Goal: Task Accomplishment & Management: Manage account settings

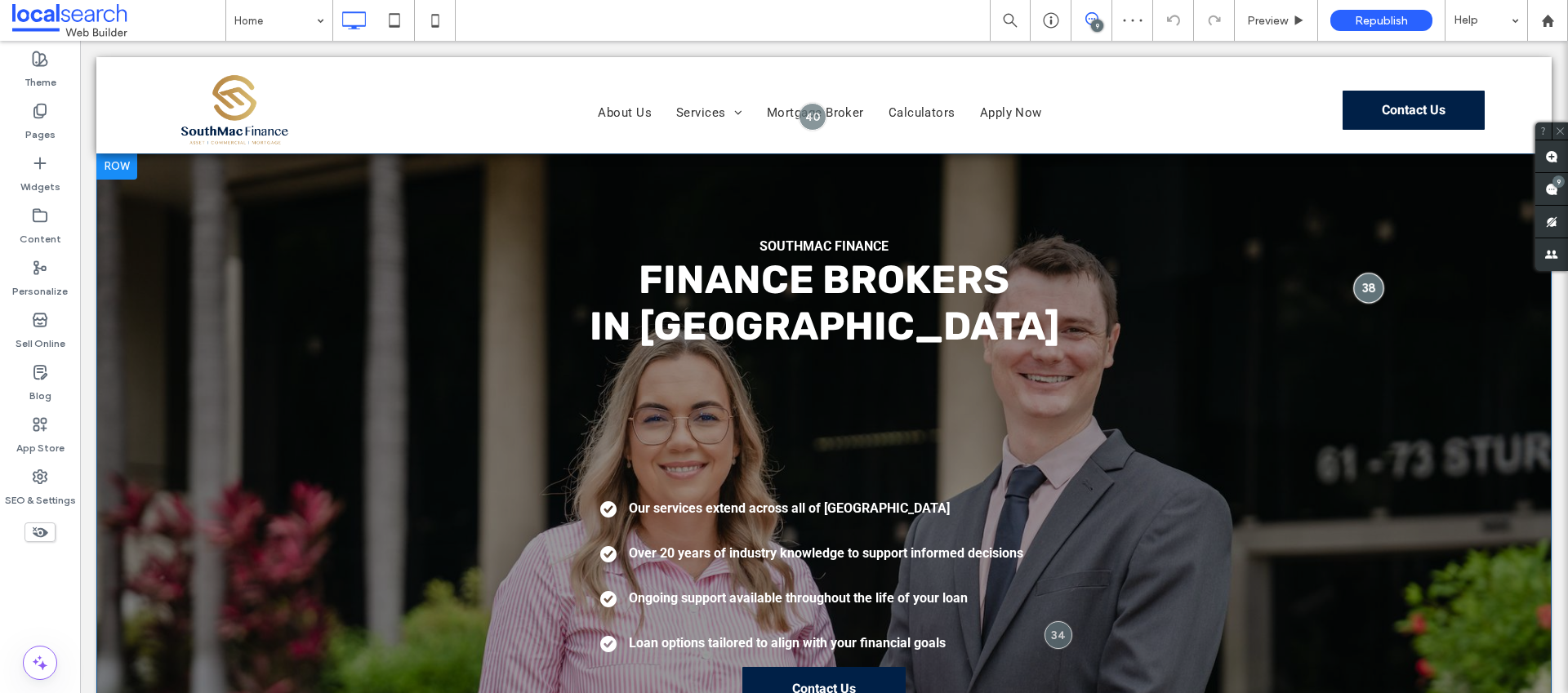
click at [1359, 289] on div at bounding box center [1367, 287] width 30 height 30
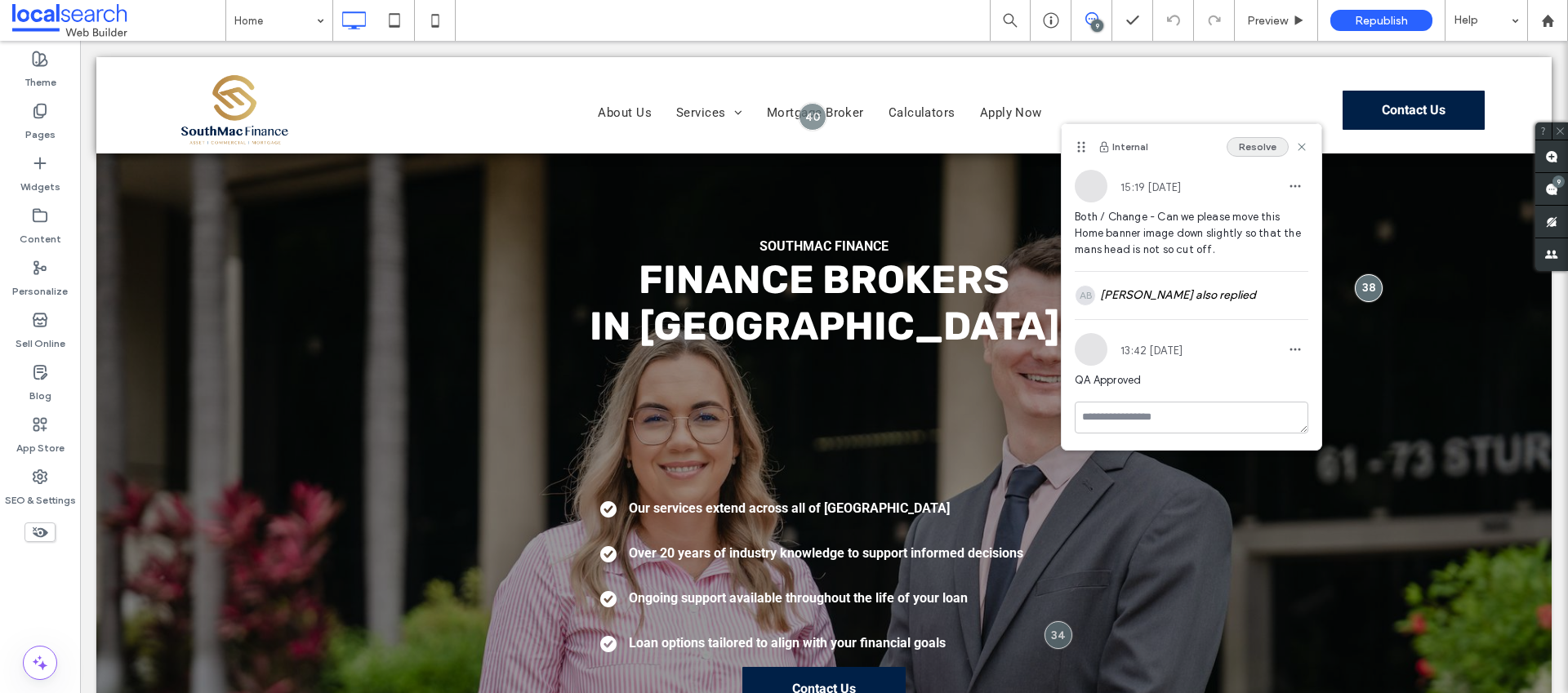
click at [1253, 147] on button "Resolve" at bounding box center [1257, 147] width 62 height 19
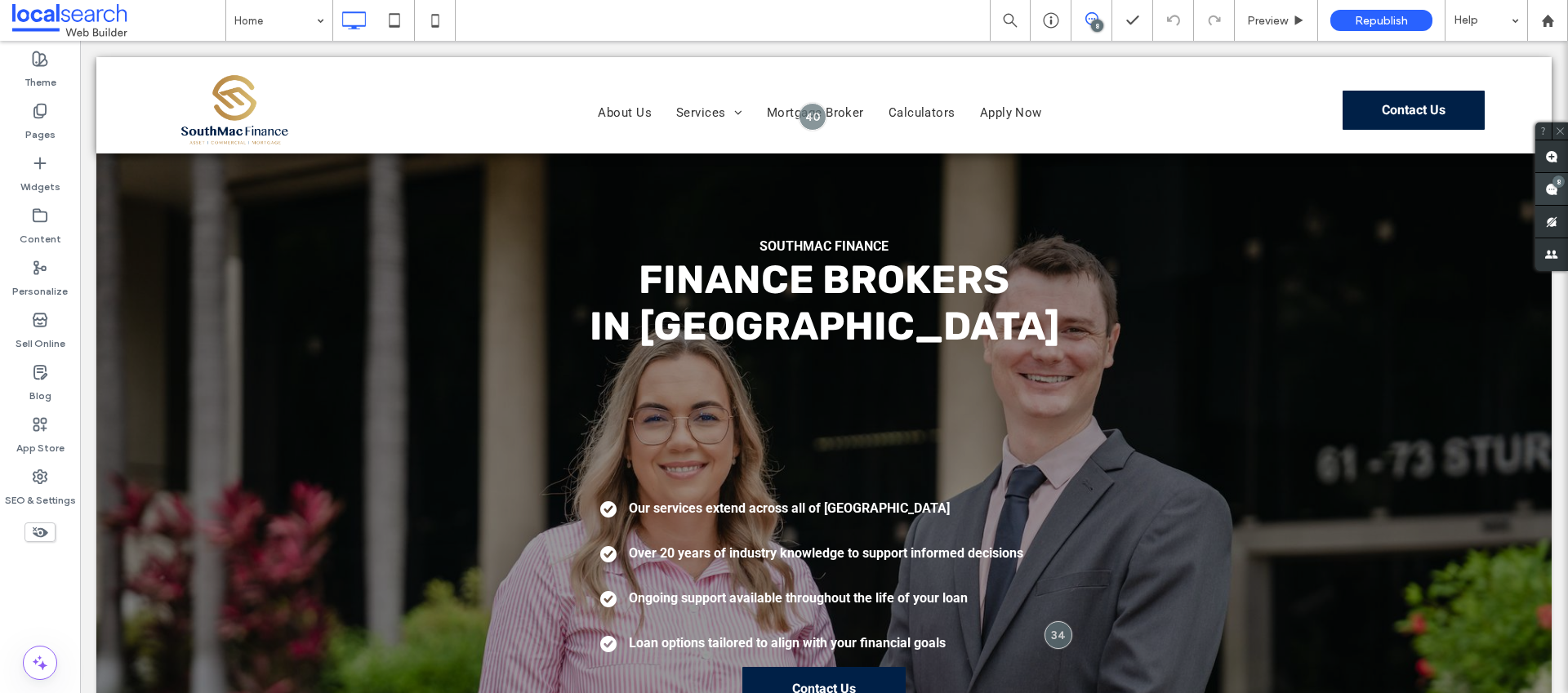
click at [1554, 188] on use at bounding box center [1552, 189] width 13 height 13
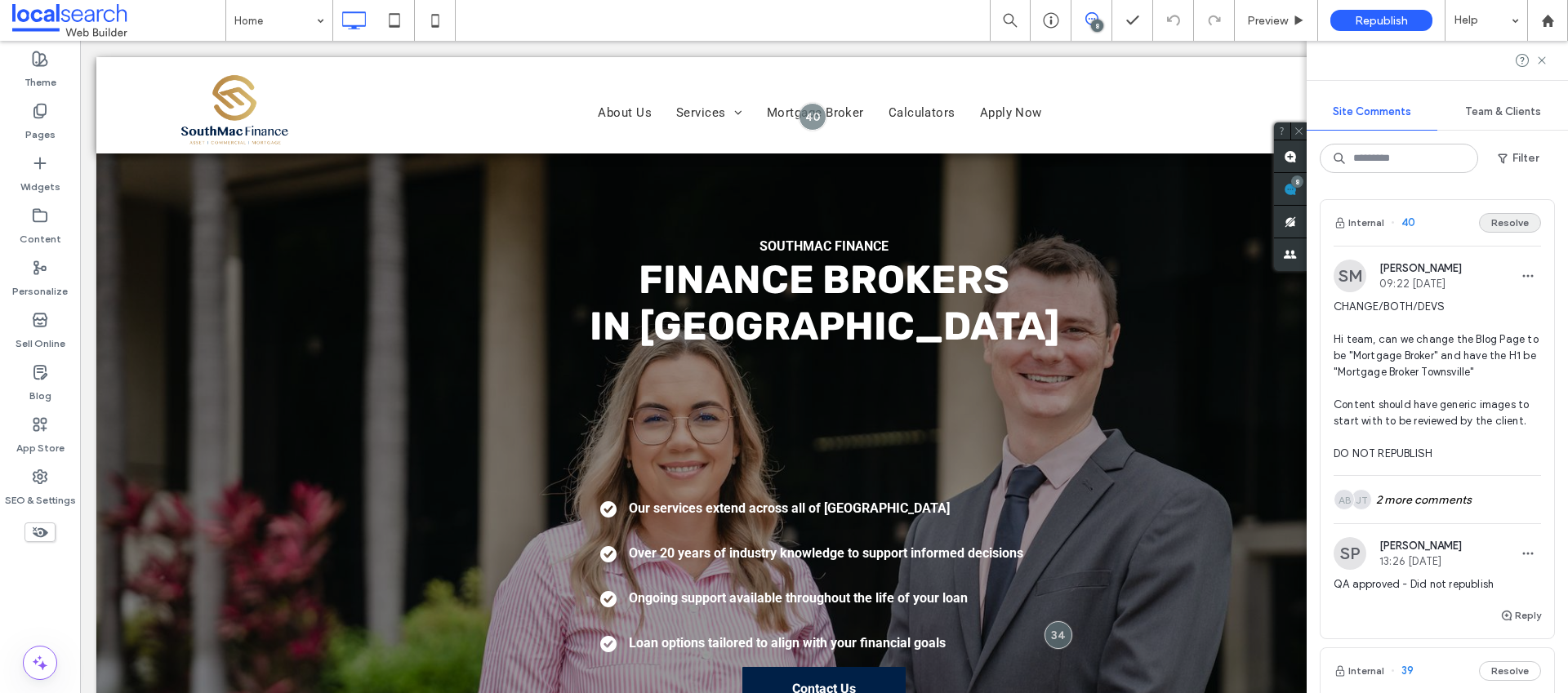
click at [1501, 216] on button "Resolve" at bounding box center [1509, 223] width 62 height 19
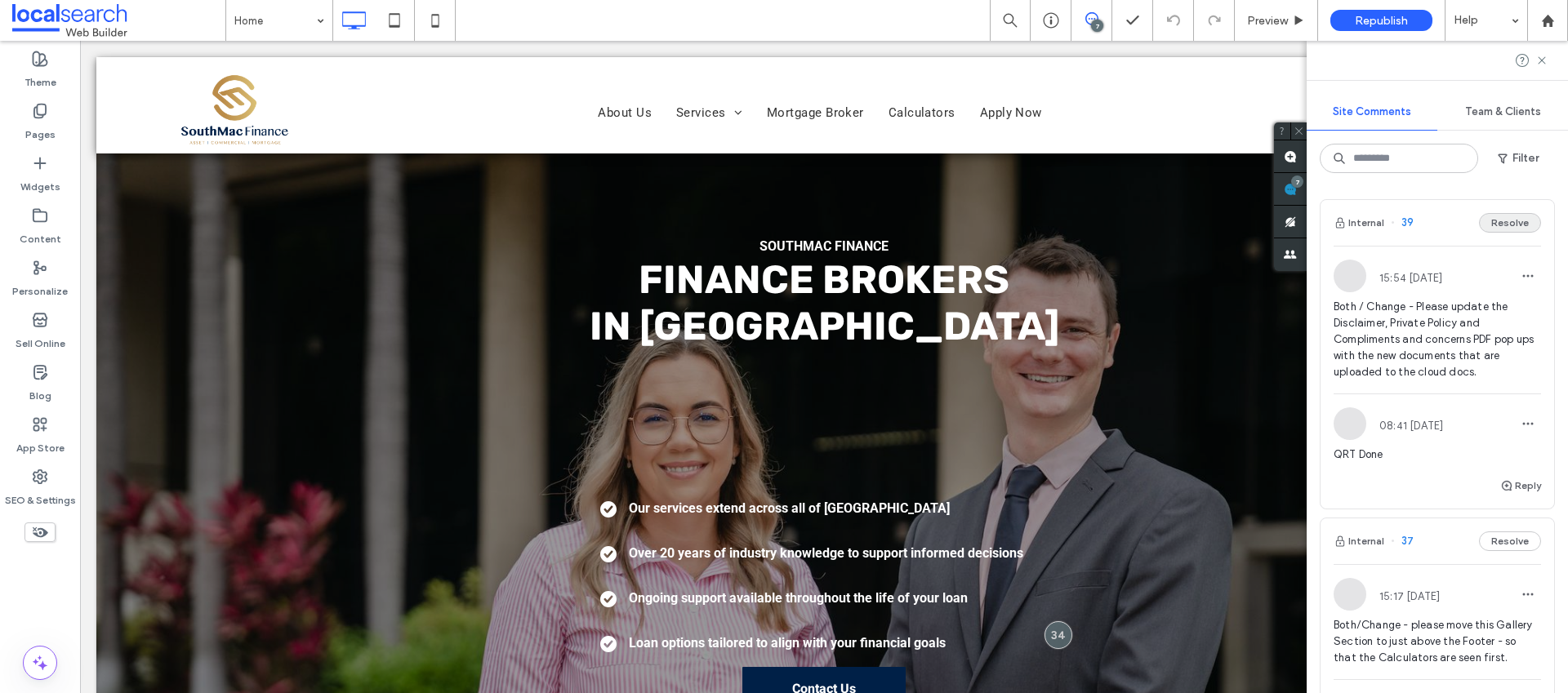
click at [1504, 226] on button "Resolve" at bounding box center [1509, 223] width 62 height 19
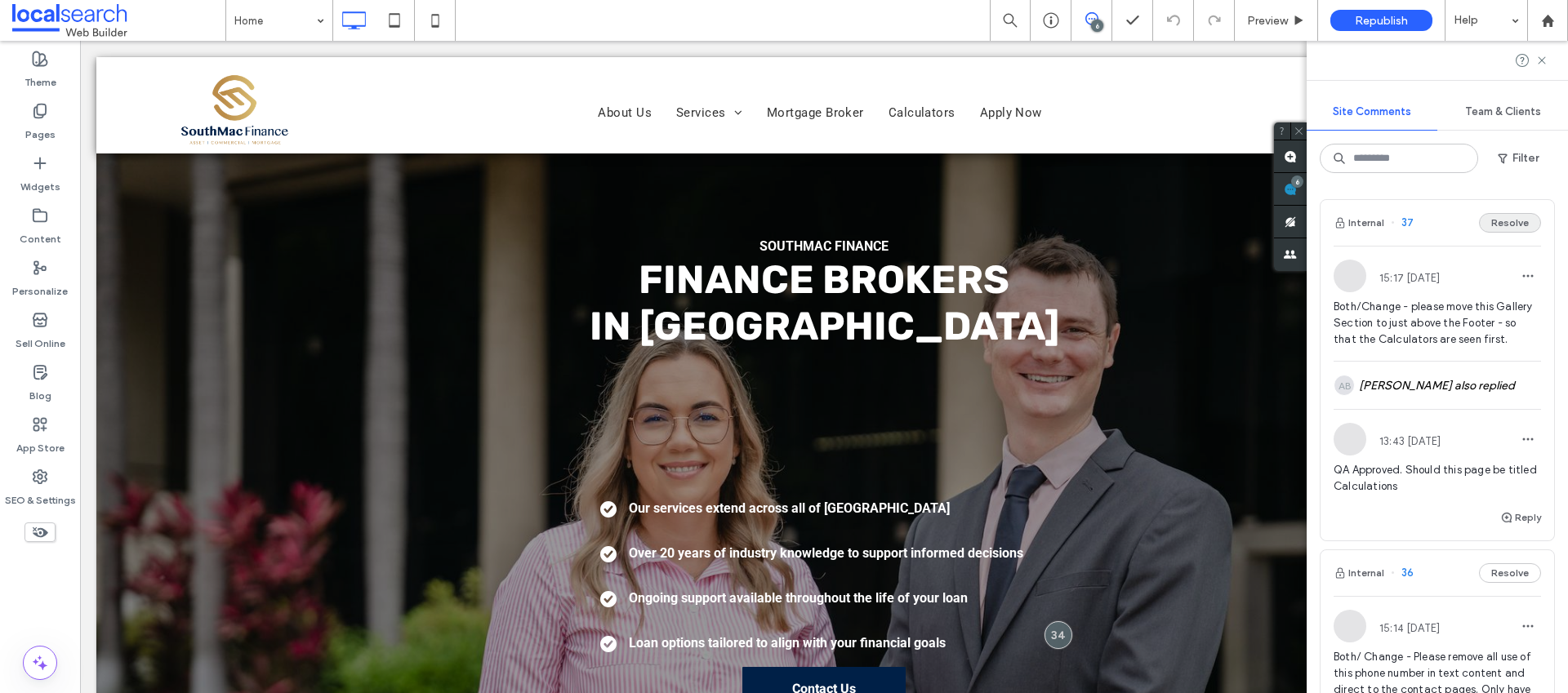
click at [1504, 225] on button "Resolve" at bounding box center [1509, 223] width 62 height 19
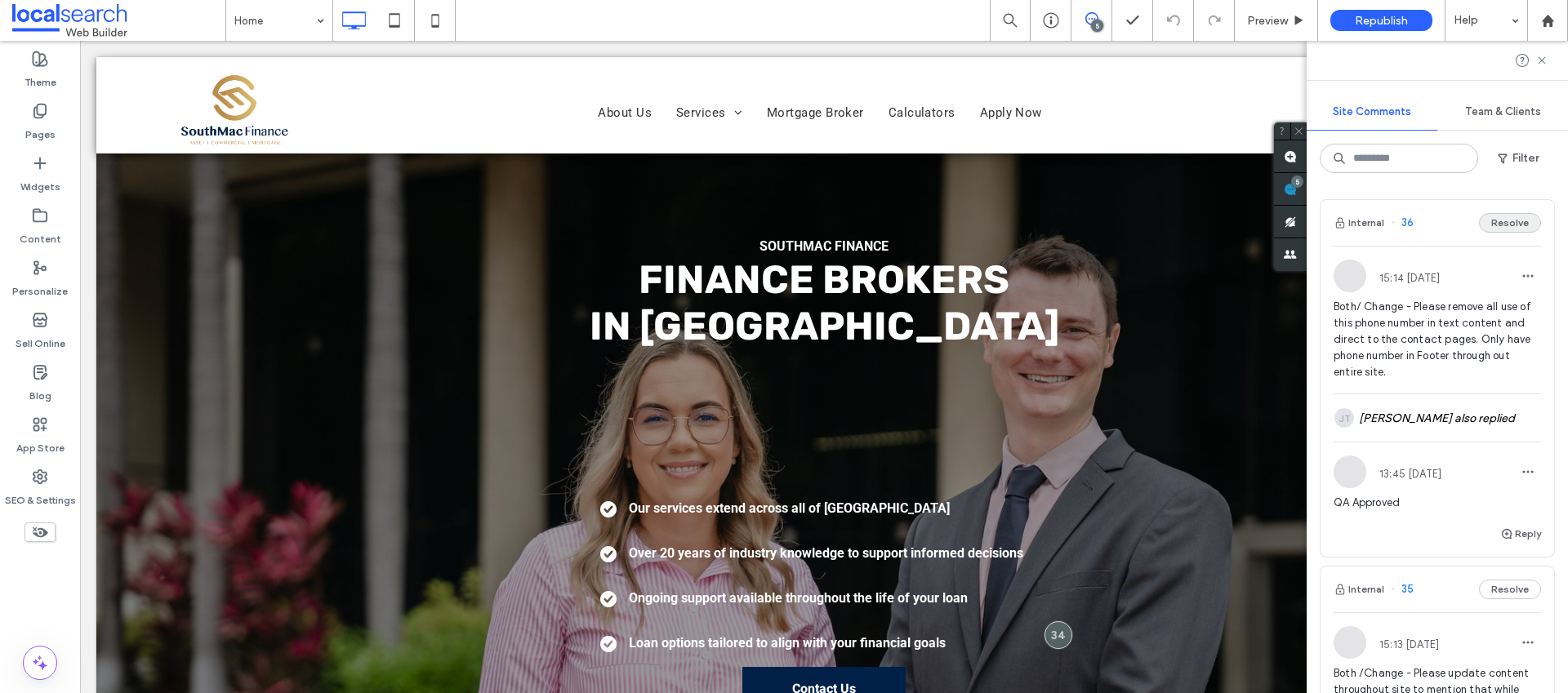
click at [1504, 221] on button "Resolve" at bounding box center [1509, 223] width 62 height 19
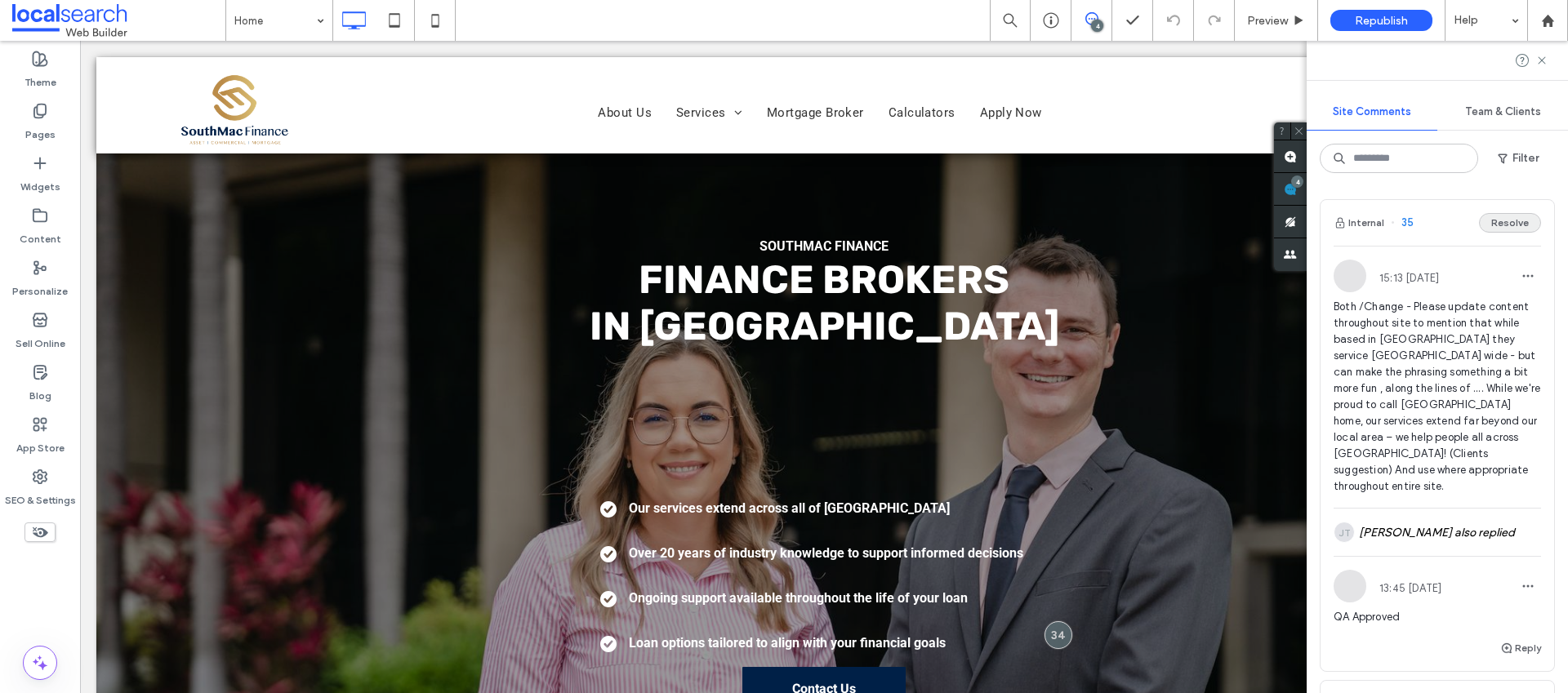
click at [1499, 218] on button "Resolve" at bounding box center [1509, 223] width 62 height 19
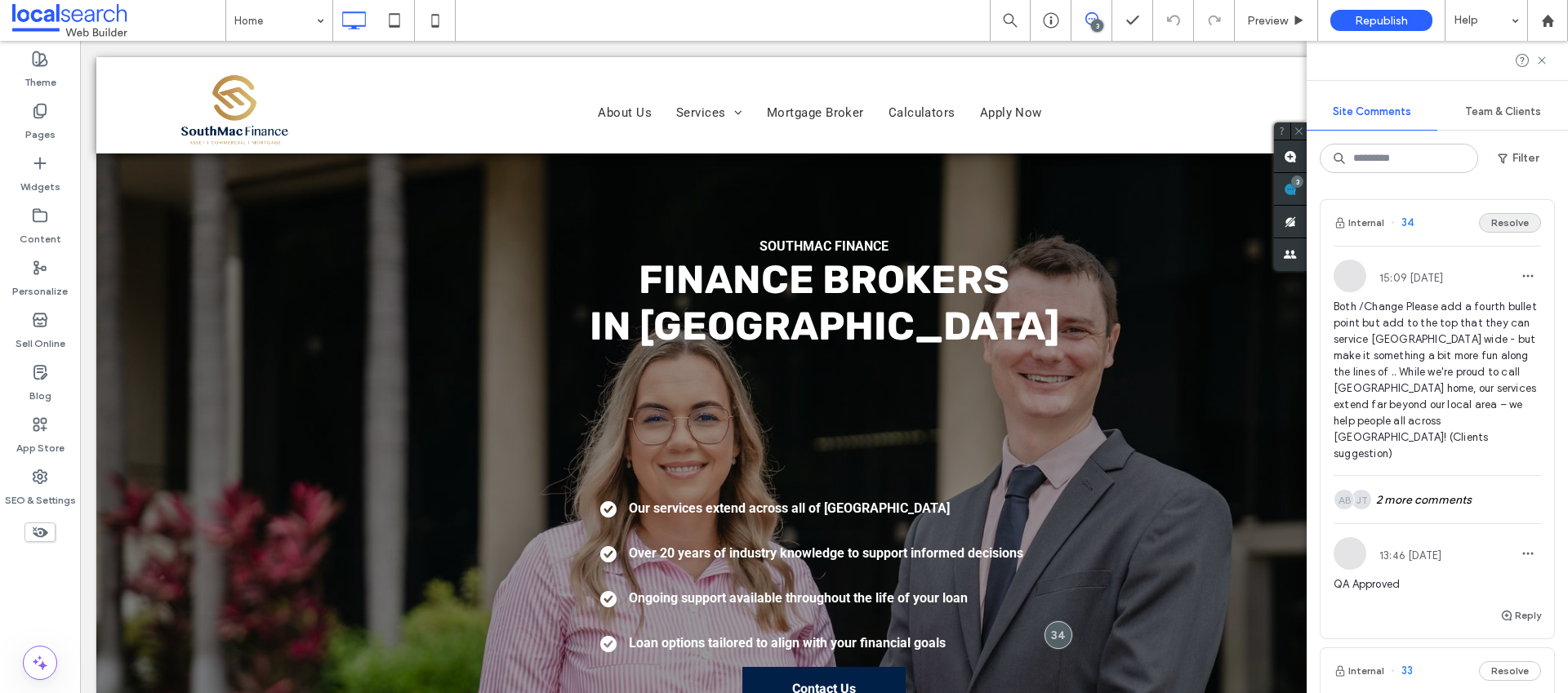
click at [1505, 226] on button "Resolve" at bounding box center [1509, 223] width 62 height 19
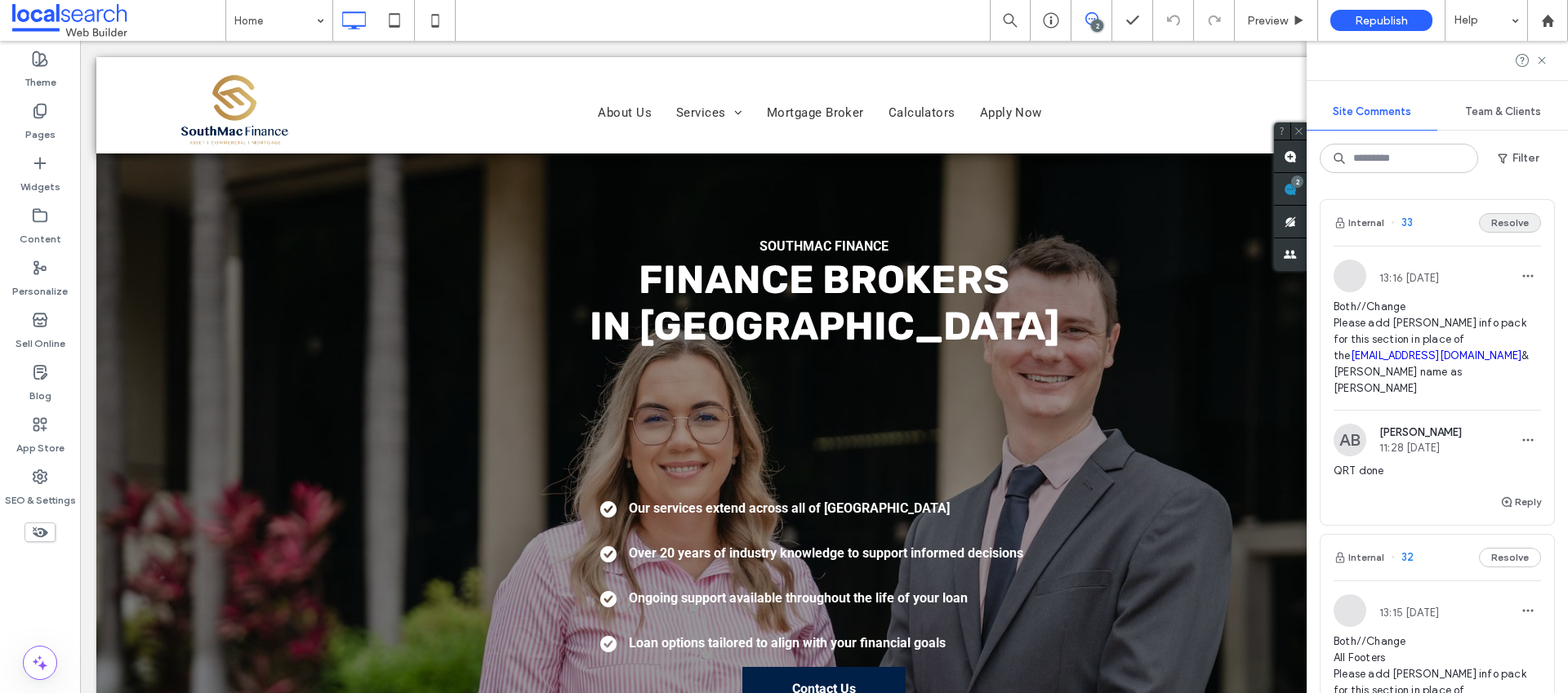
click at [1505, 220] on button "Resolve" at bounding box center [1509, 223] width 62 height 19
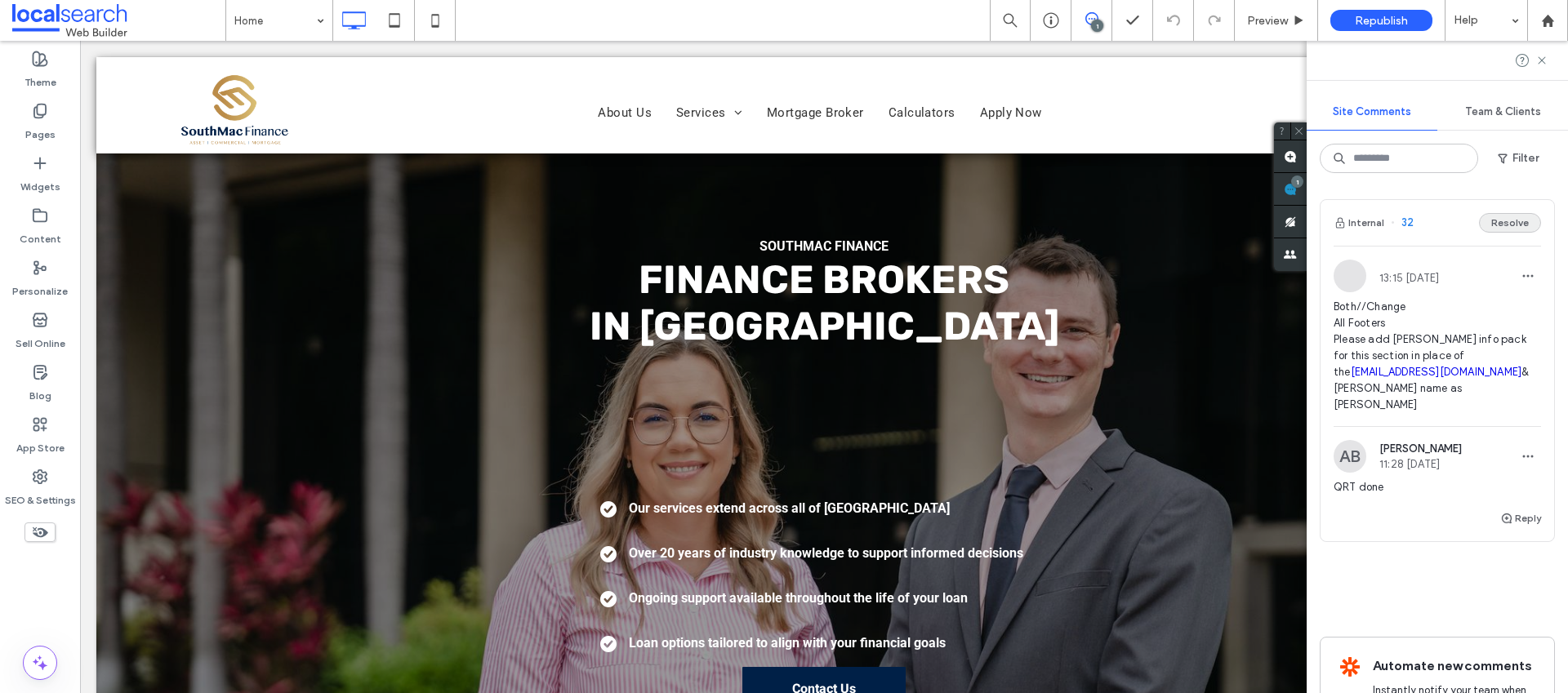
click at [1499, 221] on button "Resolve" at bounding box center [1509, 223] width 62 height 19
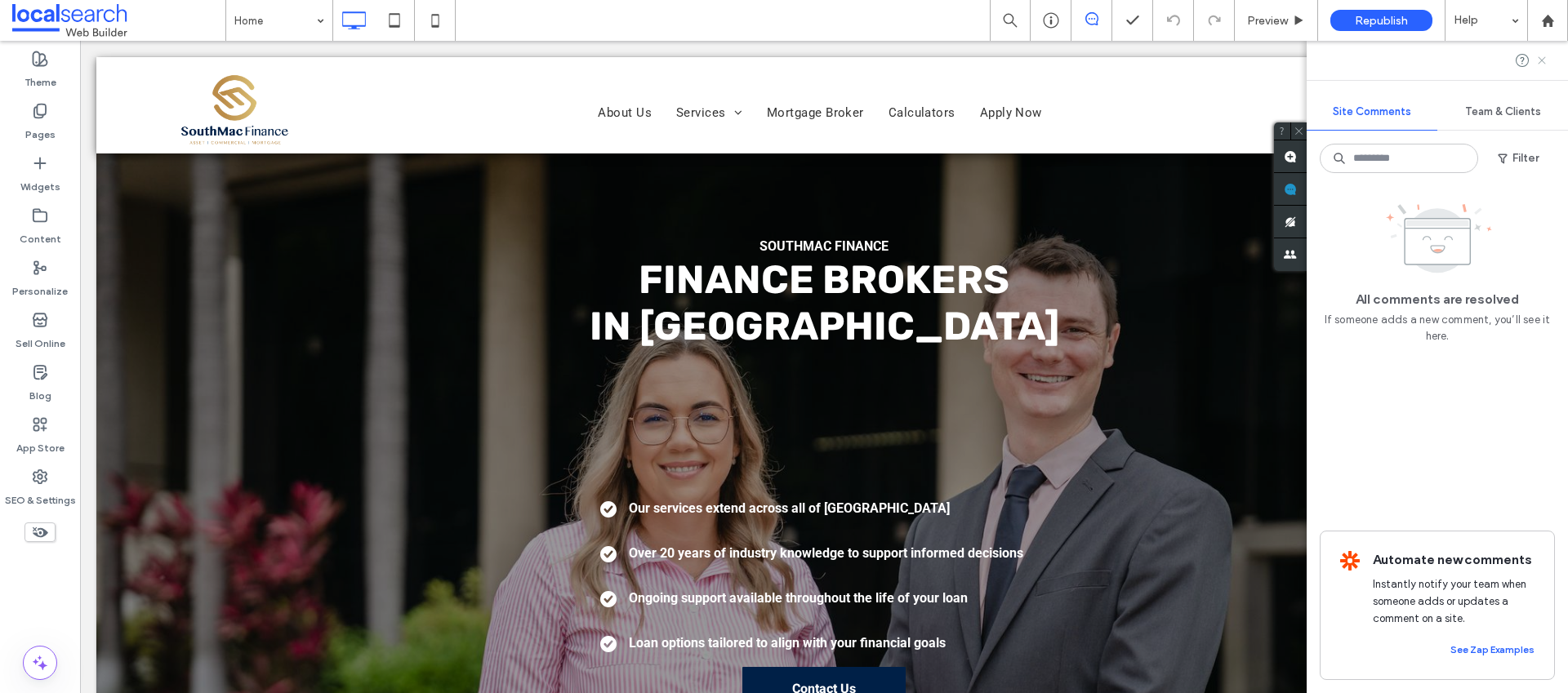
click at [1541, 59] on use at bounding box center [1541, 60] width 8 height 8
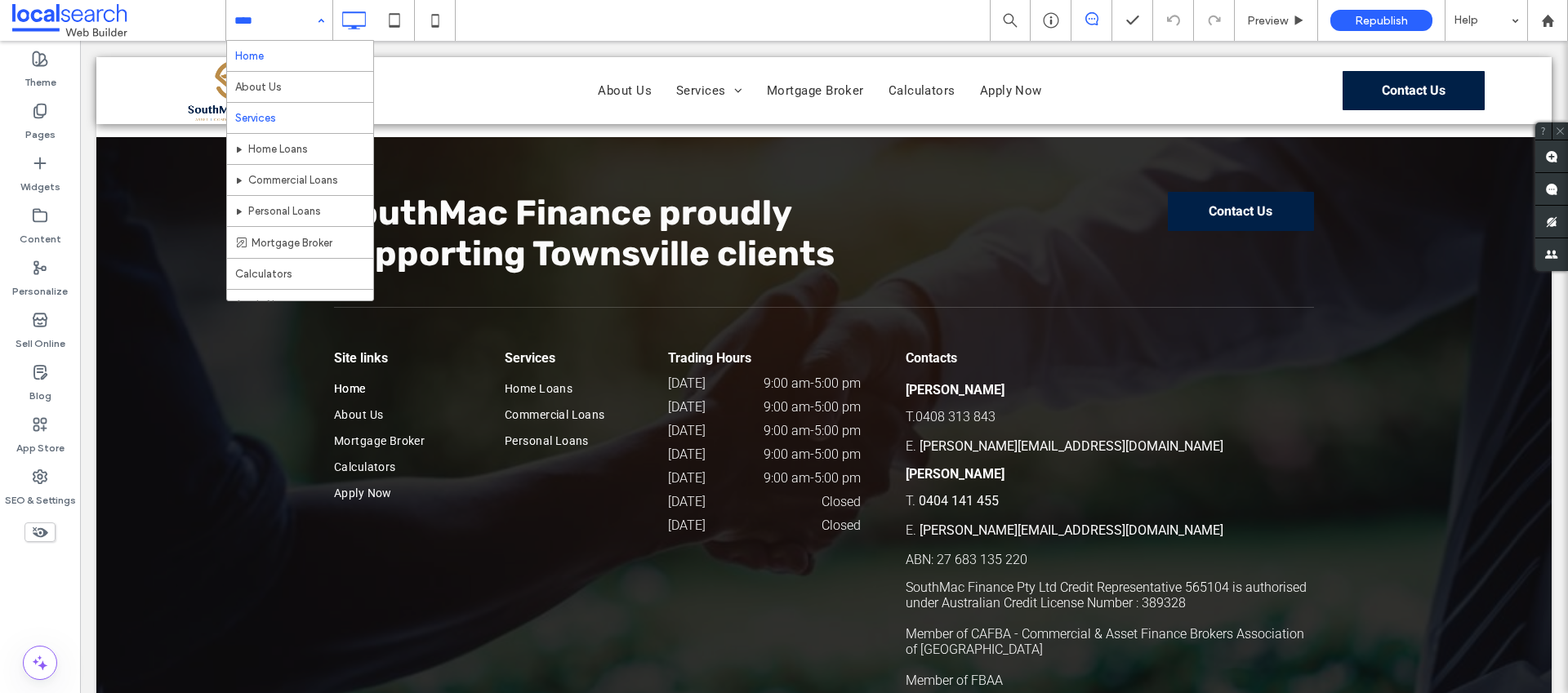
scroll to position [3376, 0]
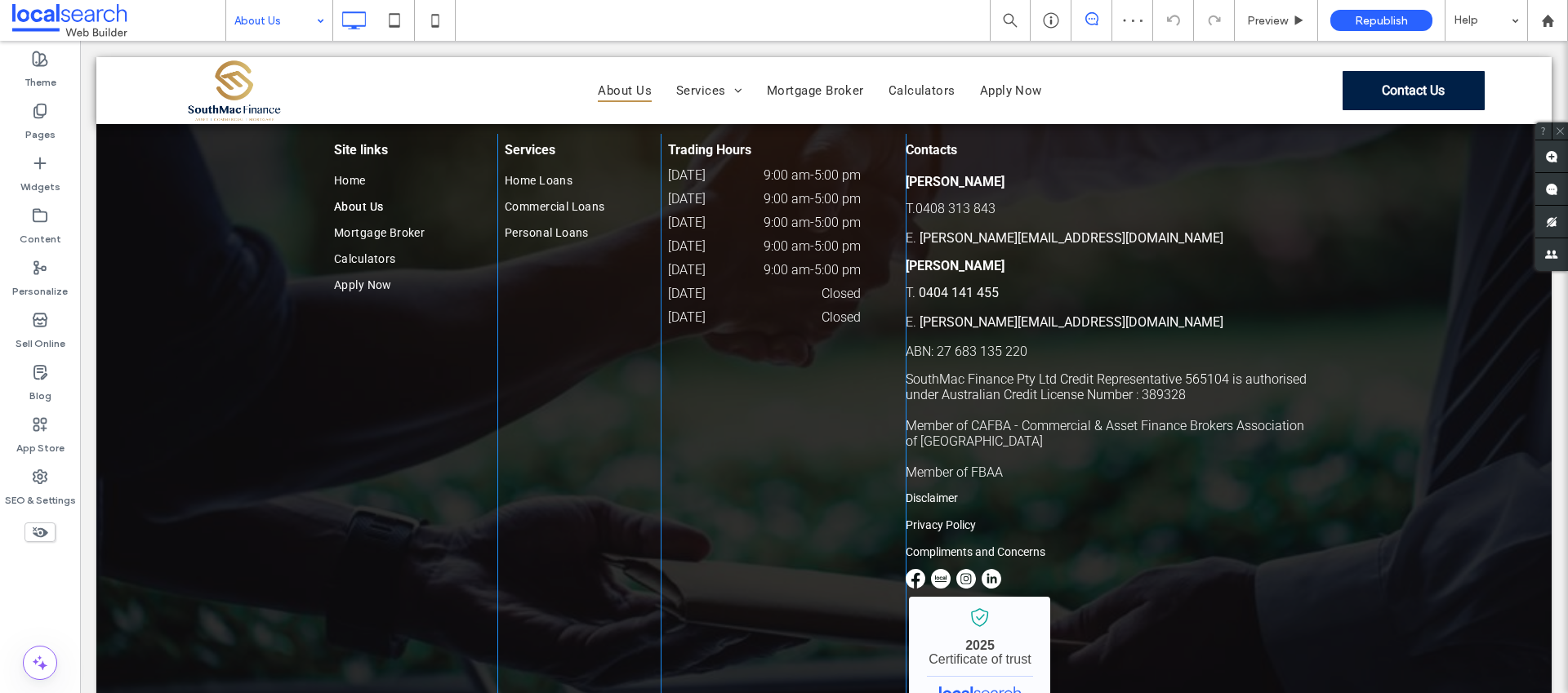
scroll to position [3105, 0]
